Goal: Check status: Check status

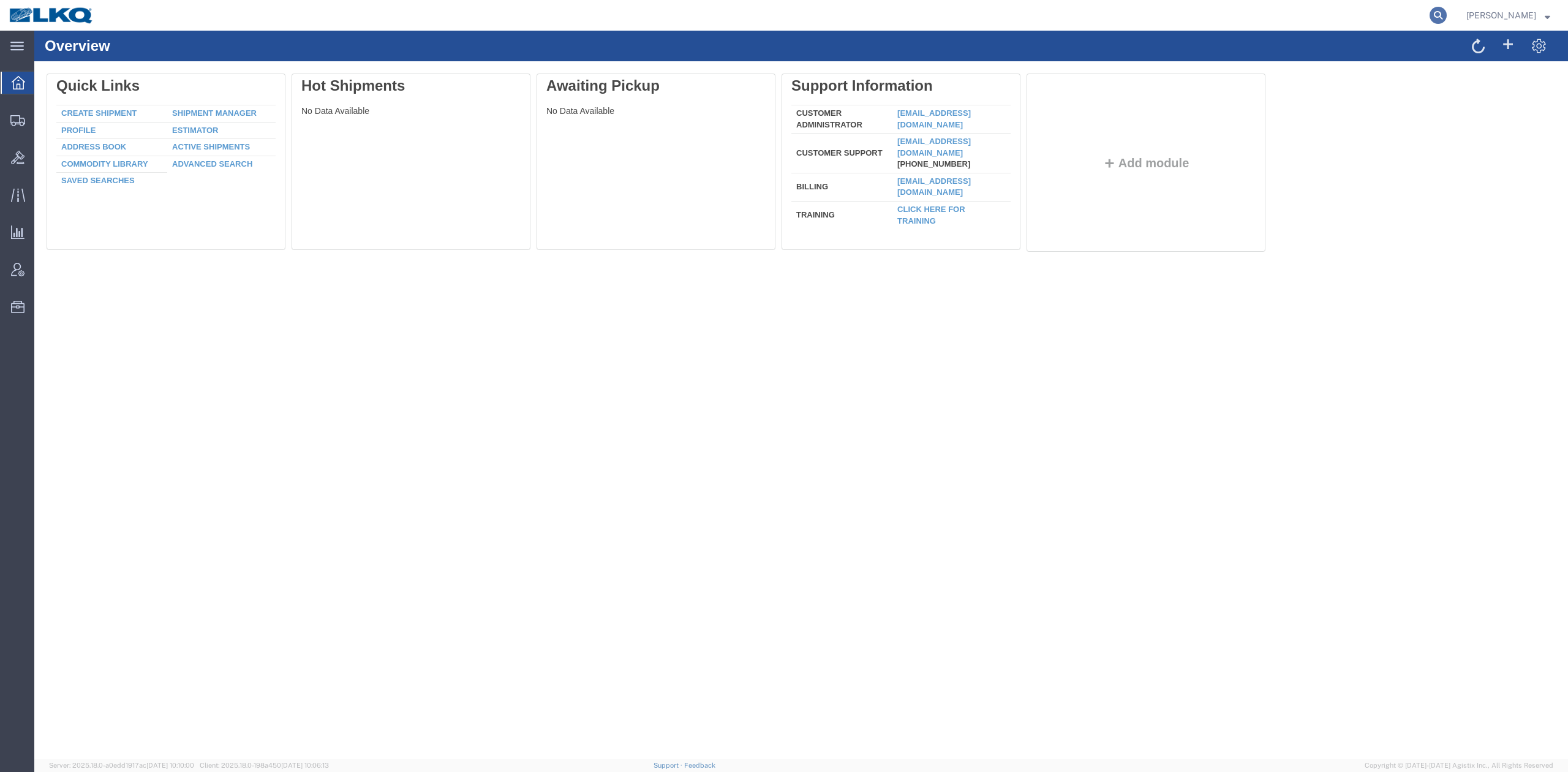
click at [1447, 19] on icon at bounding box center [1438, 15] width 17 height 17
click at [1272, 15] on input "search" at bounding box center [1243, 15] width 372 height 29
paste input "56614140"
type input "56614140"
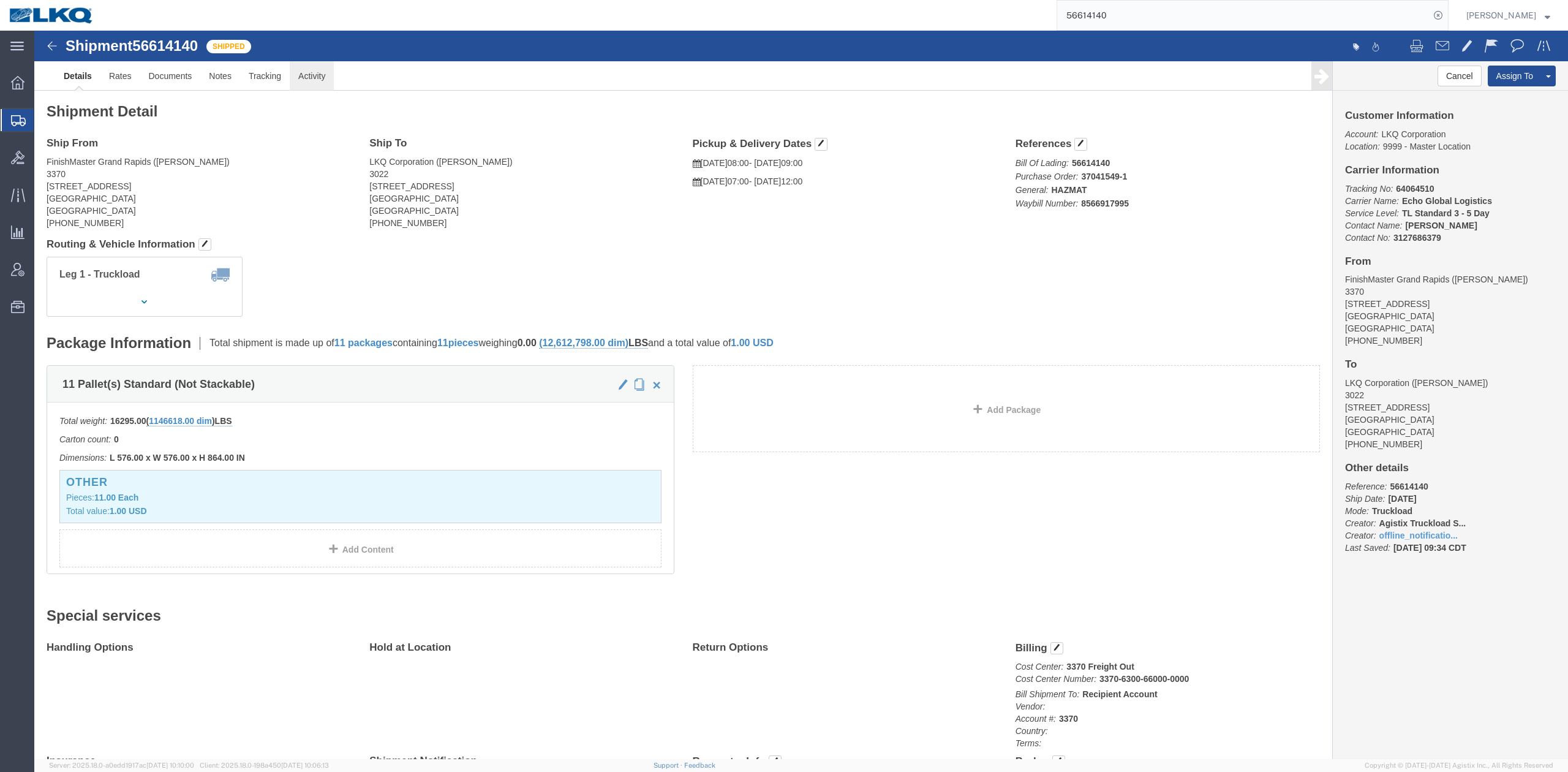
click link "Activity"
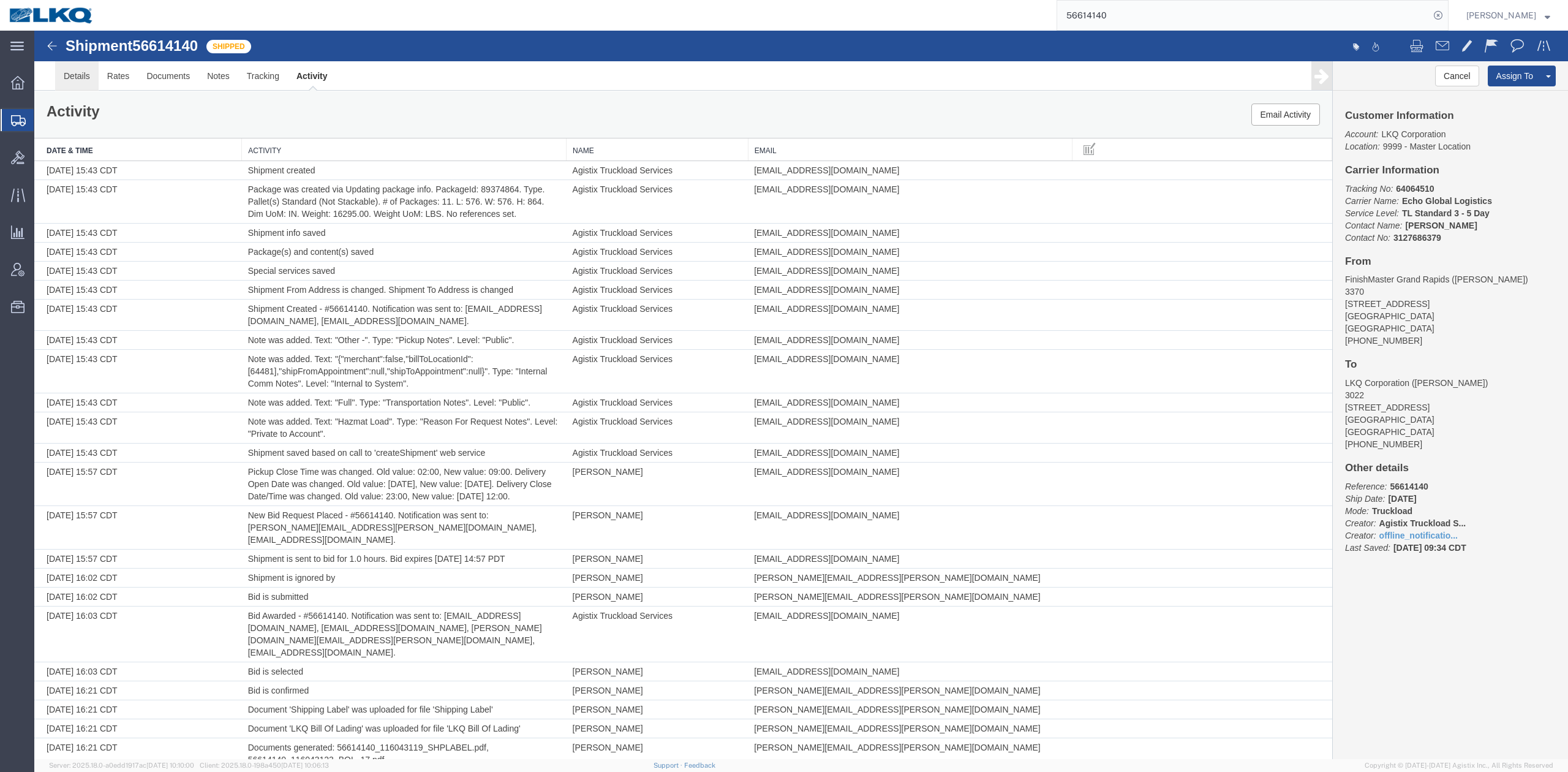
click at [80, 76] on link "Details" at bounding box center [77, 75] width 43 height 29
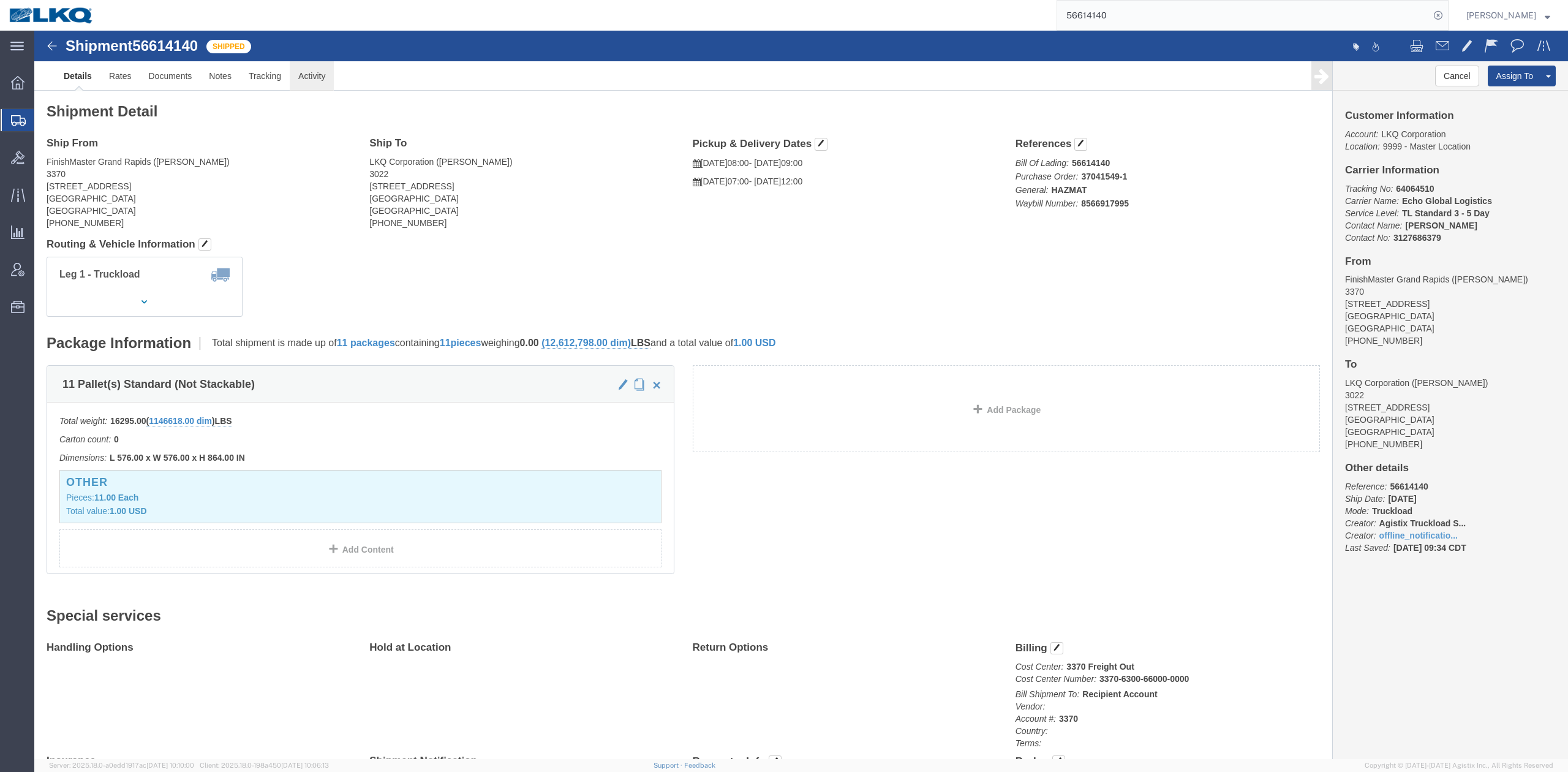
click link "Activity"
